Goal: Task Accomplishment & Management: Complete application form

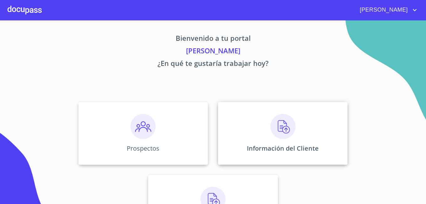
click at [269, 145] on p "Información del Cliente" at bounding box center [283, 148] width 72 height 8
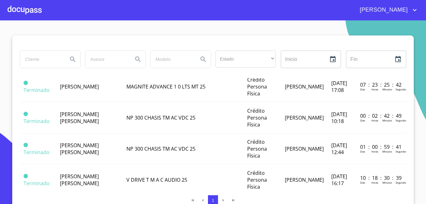
scroll to position [163, 0]
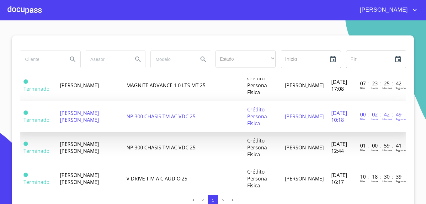
click at [84, 114] on span "[PERSON_NAME] [PERSON_NAME]" at bounding box center [79, 117] width 39 height 14
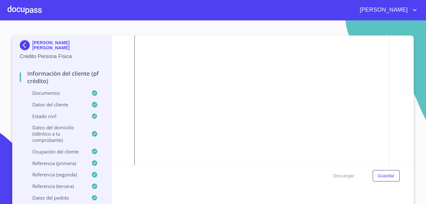
scroll to position [1498, 0]
click at [416, 8] on icon "account of current user" at bounding box center [415, 10] width 8 height 8
click at [390, 77] on div at bounding box center [213, 102] width 426 height 204
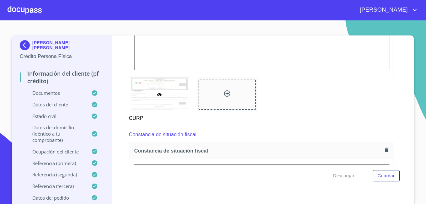
scroll to position [1611, 0]
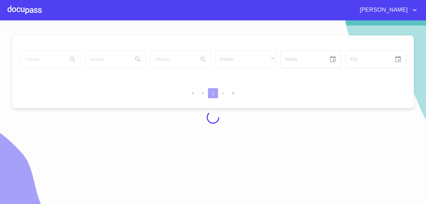
click at [22, 14] on div at bounding box center [25, 10] width 34 height 20
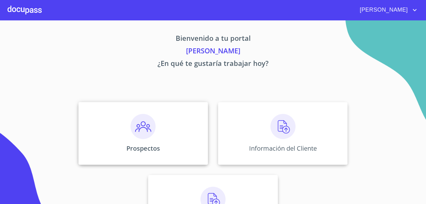
click at [161, 124] on div "Prospectos" at bounding box center [143, 133] width 130 height 63
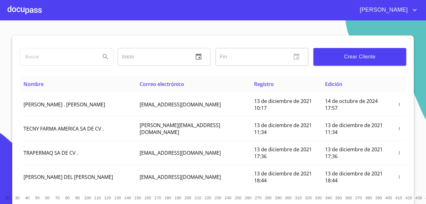
click at [72, 56] on input "search" at bounding box center [57, 56] width 75 height 17
type input "[PERSON_NAME] [PERSON_NAME]"
click at [103, 58] on icon "Search" at bounding box center [105, 56] width 5 height 5
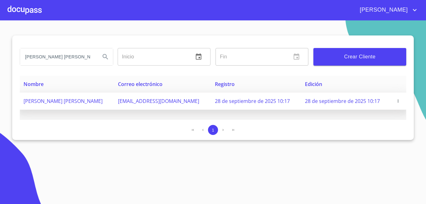
click at [396, 99] on icon "button" at bounding box center [398, 101] width 4 height 4
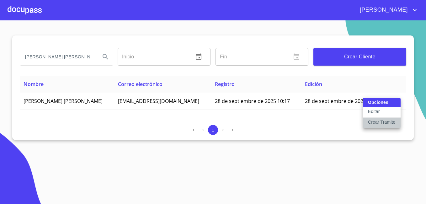
click at [389, 124] on p "Crear Tramite" at bounding box center [382, 122] width 28 height 6
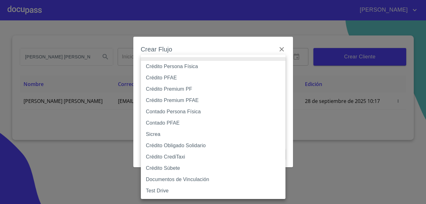
click at [193, 68] on body "[PERSON_NAME] [PERSON_NAME] [PERSON_NAME] Inicio ​ Fin ​ Crear Cliente Nombre C…" at bounding box center [213, 102] width 426 height 204
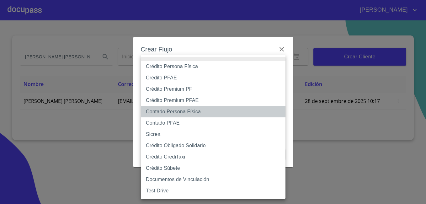
click at [214, 112] on li "Contado Persona Física" at bounding box center [213, 111] width 145 height 11
type input "61b10eea9b8c202ad57ac5da"
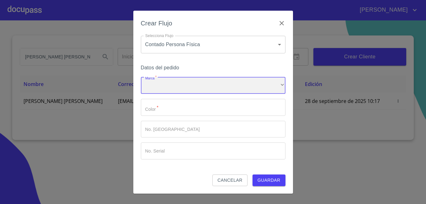
click at [240, 86] on div "​" at bounding box center [213, 85] width 145 height 17
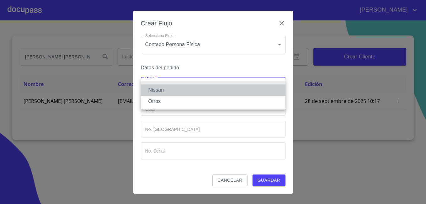
click at [234, 89] on li "Nissan" at bounding box center [213, 89] width 145 height 11
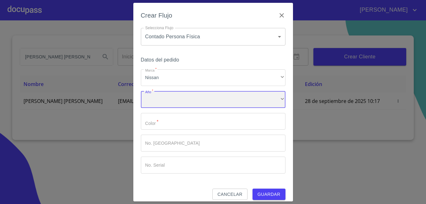
click at [234, 100] on div "​" at bounding box center [213, 99] width 145 height 17
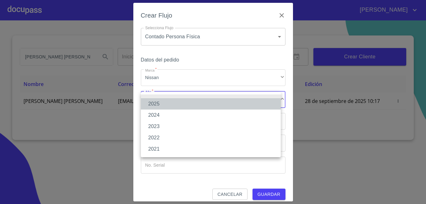
click at [216, 107] on li "2025" at bounding box center [211, 103] width 140 height 11
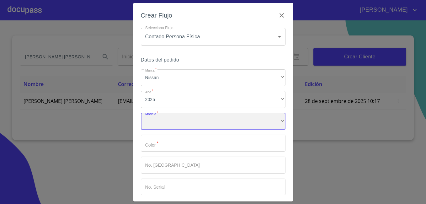
click at [195, 120] on div "​" at bounding box center [213, 121] width 145 height 17
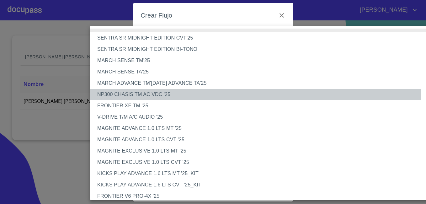
click at [154, 94] on li "NP300 CHASIS TM AC VDC '25" at bounding box center [265, 94] width 351 height 11
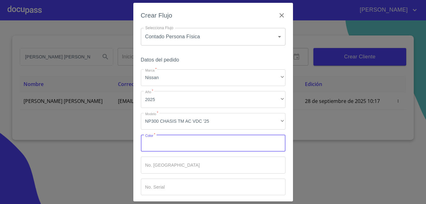
click at [181, 144] on input "Marca   *" at bounding box center [213, 143] width 145 height 17
type input "b"
type input "BLANCO"
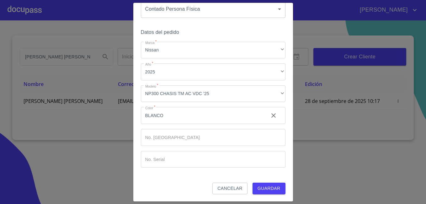
scroll to position [28, 0]
click at [210, 139] on input "Marca   *" at bounding box center [213, 137] width 145 height 17
type input "48"
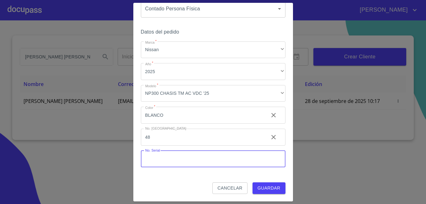
click at [185, 156] on input "Marca   *" at bounding box center [213, 159] width 145 height 17
type input "[US_VEHICLE_IDENTIFICATION_NUMBER]"
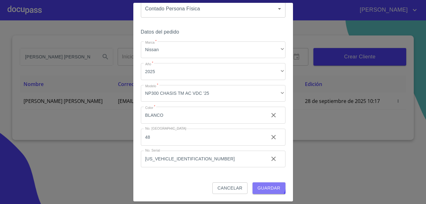
click at [264, 185] on span "Guardar" at bounding box center [269, 188] width 23 height 8
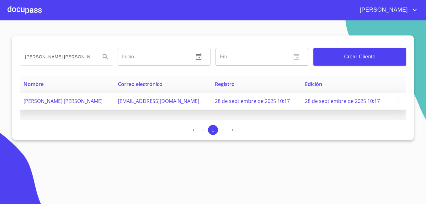
click at [99, 103] on span "[PERSON_NAME] [PERSON_NAME]" at bounding box center [63, 101] width 79 height 7
click at [86, 101] on span "[PERSON_NAME] [PERSON_NAME]" at bounding box center [63, 101] width 79 height 7
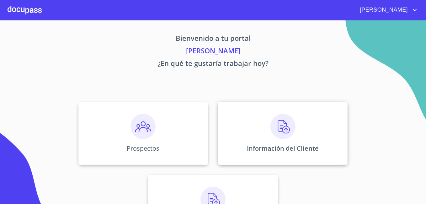
click at [268, 130] on div "Información del Cliente" at bounding box center [283, 133] width 130 height 63
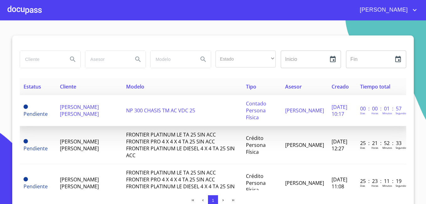
click at [84, 112] on span "[PERSON_NAME] [PERSON_NAME]" at bounding box center [79, 111] width 39 height 14
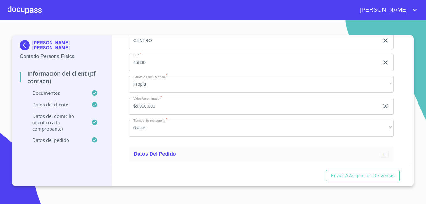
click at [410, 164] on div "Información del Client (PF contado) Documentos Documento de identificación   * …" at bounding box center [261, 100] width 299 height 130
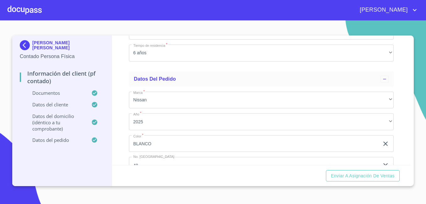
scroll to position [1745, 0]
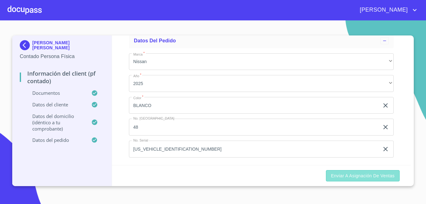
click at [380, 178] on span "Enviar a Asignación de Ventas" at bounding box center [363, 176] width 64 height 8
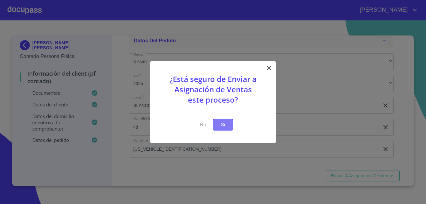
click at [226, 120] on button "Si" at bounding box center [223, 125] width 20 height 12
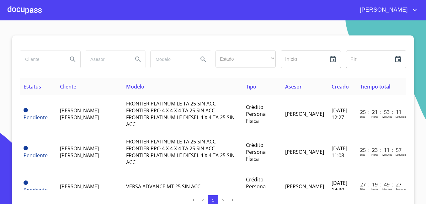
click at [404, 183] on div "Estado ​ ​ Inicio ​ Fin ​ Estatus Cliente Modelo Tipo Asesor Creado Tiempo tota…" at bounding box center [213, 121] width 402 height 172
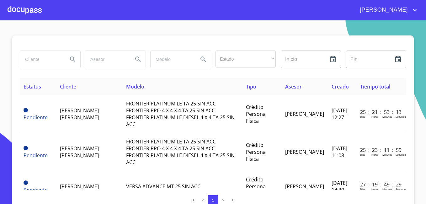
click at [404, 183] on div "Estado ​ ​ Inicio ​ Fin ​ Estatus Cliente Modelo Tipo Asesor Creado Tiempo tota…" at bounding box center [213, 121] width 402 height 172
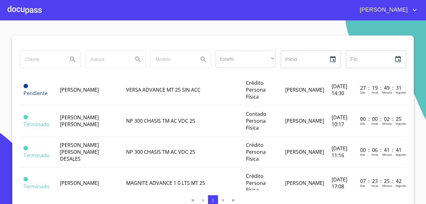
scroll to position [100, 0]
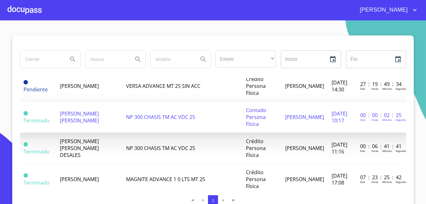
click at [68, 116] on span "[PERSON_NAME] [PERSON_NAME]" at bounding box center [79, 117] width 39 height 14
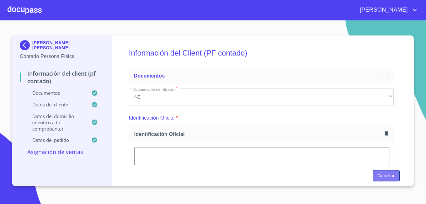
click at [387, 176] on span "Guardar" at bounding box center [386, 176] width 17 height 8
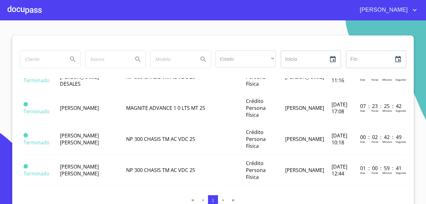
scroll to position [176, 0]
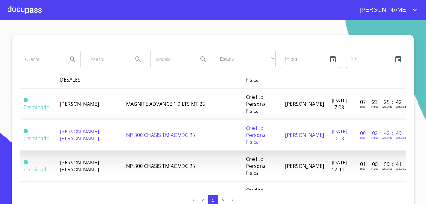
click at [147, 129] on td "NP 300 CHASIS TM AC VDC 25" at bounding box center [182, 135] width 120 height 31
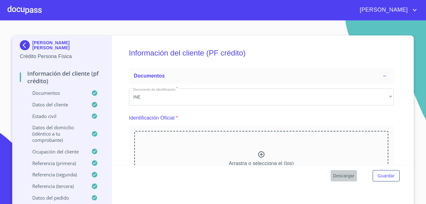
click at [338, 174] on span "Descargar" at bounding box center [343, 176] width 21 height 8
